Goal: Navigation & Orientation: Find specific page/section

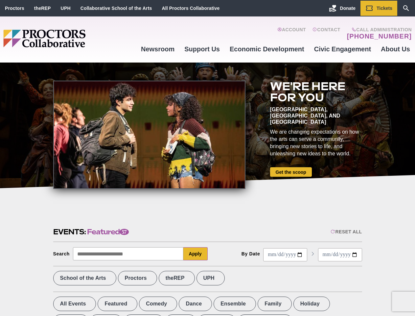
click at [207, 158] on div at bounding box center [149, 135] width 192 height 108
click at [346, 231] on div "Reset All" at bounding box center [346, 231] width 31 height 5
click at [196, 254] on button "Apply" at bounding box center [195, 253] width 24 height 13
